Goal: Information Seeking & Learning: Learn about a topic

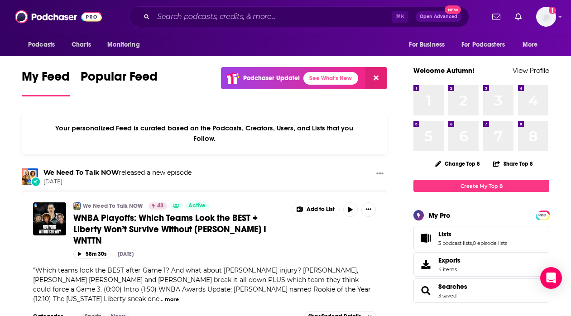
click at [264, 7] on div "⌘ K Open Advanced New" at bounding box center [299, 16] width 340 height 21
click at [263, 15] on input "Search podcasts, credits, & more..." at bounding box center [272, 17] width 238 height 14
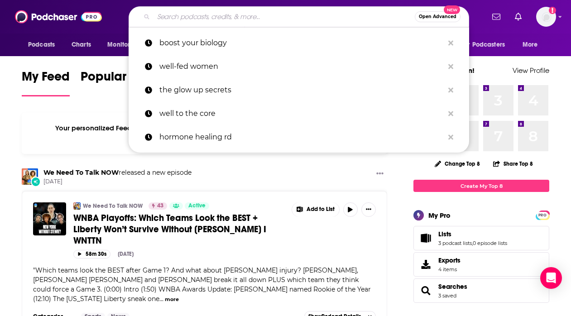
paste input "Future of Consumer Marketing"
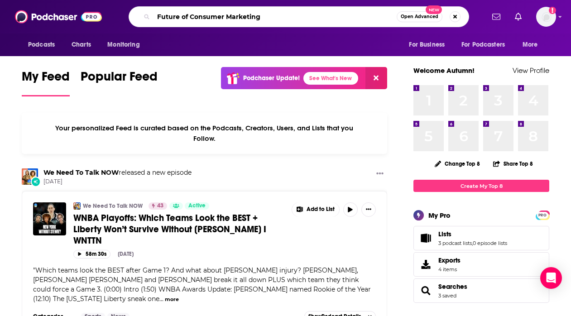
type input "Future of Consumer Marketing"
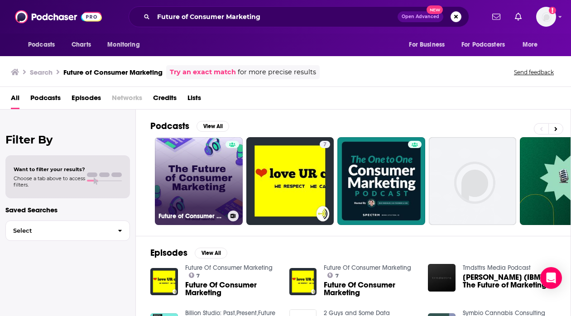
click at [221, 153] on link "Future of Consumer Marketing" at bounding box center [199, 181] width 88 height 88
